Goal: Unclear: Browse casually

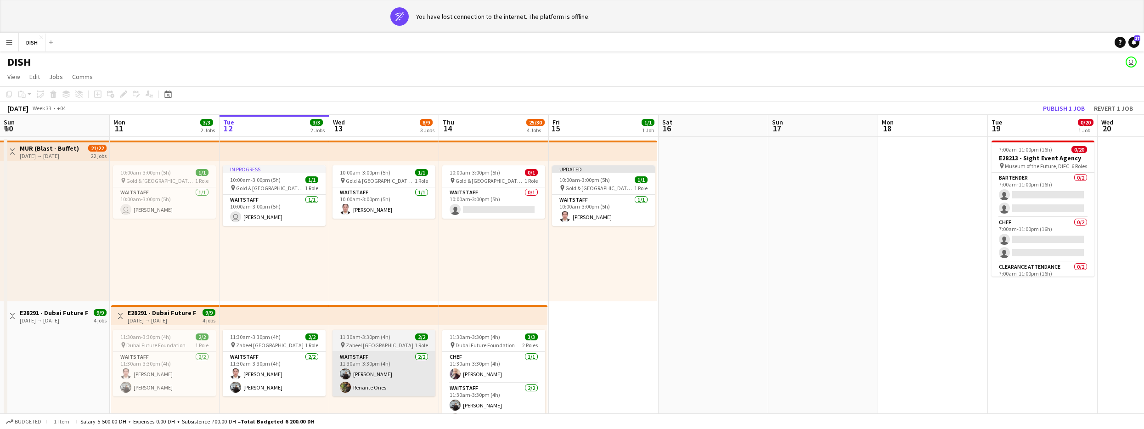
scroll to position [0, 312]
